Goal: Task Accomplishment & Management: Use online tool/utility

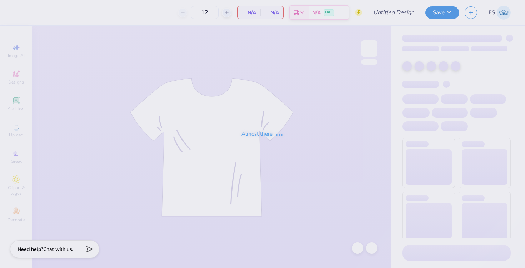
type input "FPA 25"
type input "24"
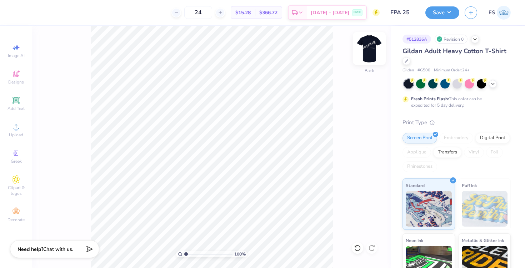
drag, startPoint x: 375, startPoint y: 50, endPoint x: 379, endPoint y: 55, distance: 6.3
click at [370, 51] on img at bounding box center [369, 48] width 29 height 29
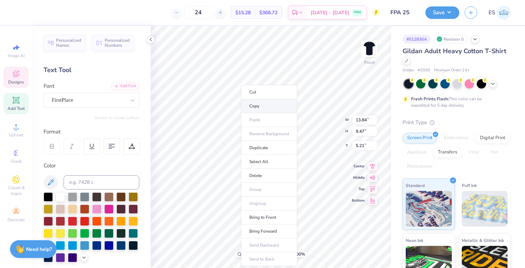
click at [250, 109] on li "Copy" at bounding box center [269, 106] width 56 height 14
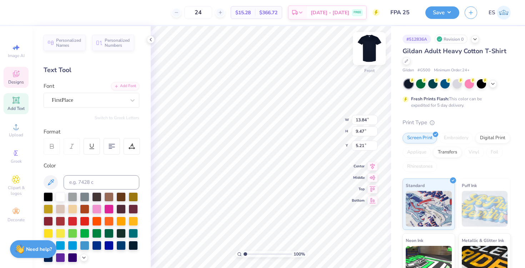
click at [369, 48] on img at bounding box center [369, 48] width 29 height 29
type input "4.24"
type input "2.90"
type input "4.09"
click at [365, 51] on img at bounding box center [369, 48] width 29 height 29
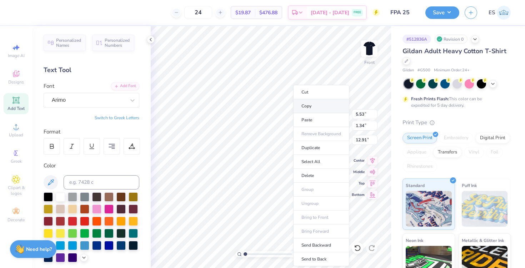
click at [311, 109] on li "Copy" at bounding box center [321, 106] width 56 height 14
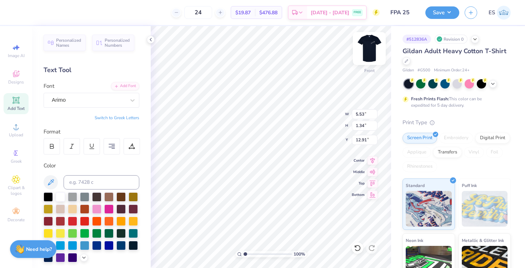
click at [367, 49] on img at bounding box center [369, 48] width 29 height 29
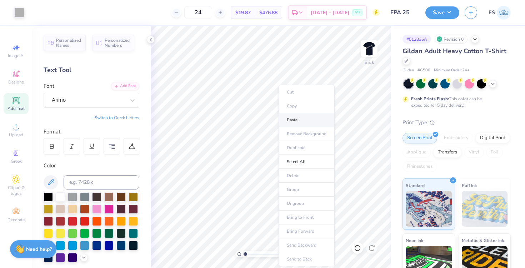
click at [291, 119] on li "Paste" at bounding box center [307, 120] width 56 height 14
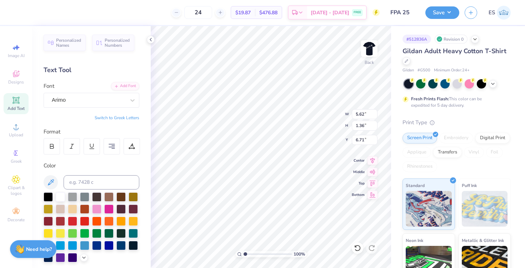
scroll to position [0, 0]
type textarea "EXEC BOARDa"
click at [314, 127] on div "100 % Back W 5.62 5.62 " H 1.36 1.36 " Y 6.71 6.71 " Center Middle Top Bottom" at bounding box center [271, 147] width 240 height 242
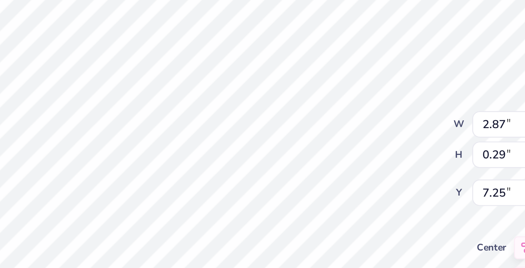
scroll to position [0, 2]
type textarea "EXEC BOARD"
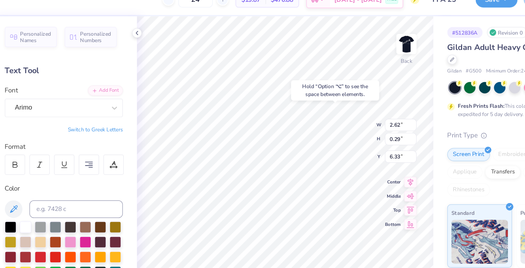
type input "6.33"
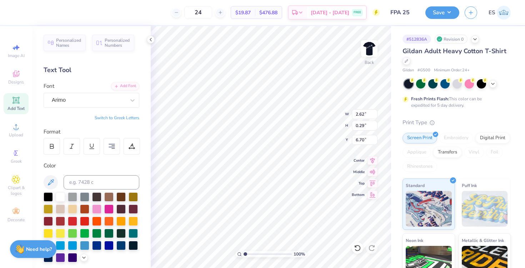
type input "6.70"
click at [179, 13] on icon at bounding box center [176, 12] width 5 height 5
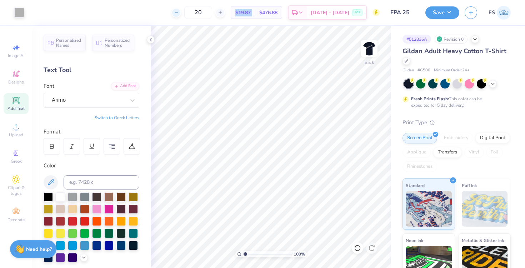
click at [179, 13] on icon at bounding box center [176, 12] width 5 height 5
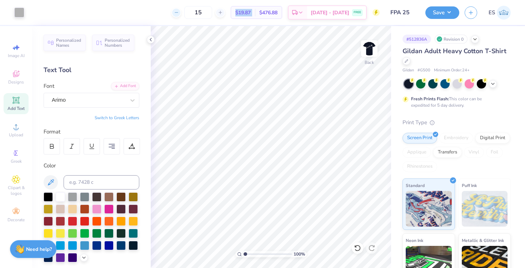
click at [179, 13] on icon at bounding box center [176, 12] width 5 height 5
type input "12"
click at [190, 13] on div "12" at bounding box center [198, 12] width 54 height 13
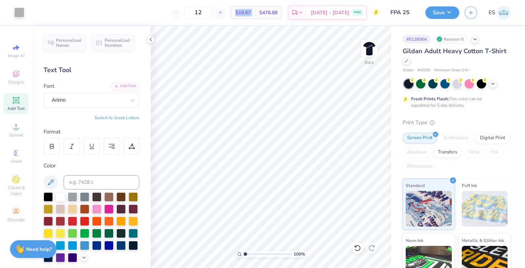
click at [190, 13] on div "12" at bounding box center [198, 12] width 54 height 13
click at [435, 14] on button "Save" at bounding box center [442, 11] width 34 height 13
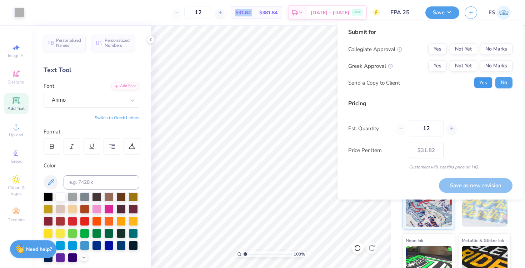
click at [482, 83] on button "Yes" at bounding box center [483, 82] width 19 height 11
click at [490, 49] on button "No Marks" at bounding box center [496, 49] width 33 height 11
click at [491, 61] on button "No Marks" at bounding box center [496, 65] width 33 height 11
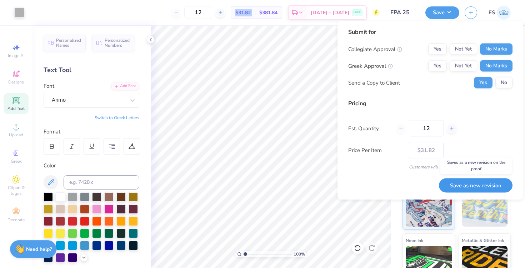
click at [479, 188] on button "Save as new revision" at bounding box center [476, 185] width 74 height 15
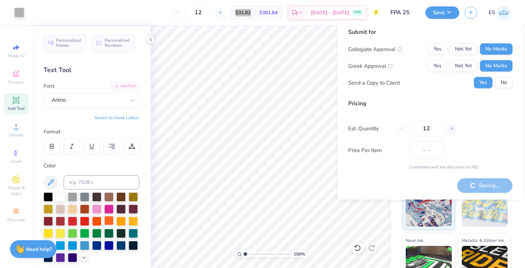
type input "$31.82"
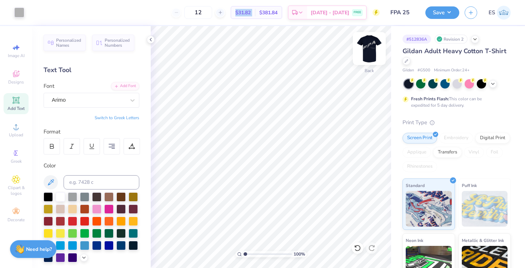
click at [373, 58] on img at bounding box center [369, 48] width 29 height 29
